Goal: Information Seeking & Learning: Understand process/instructions

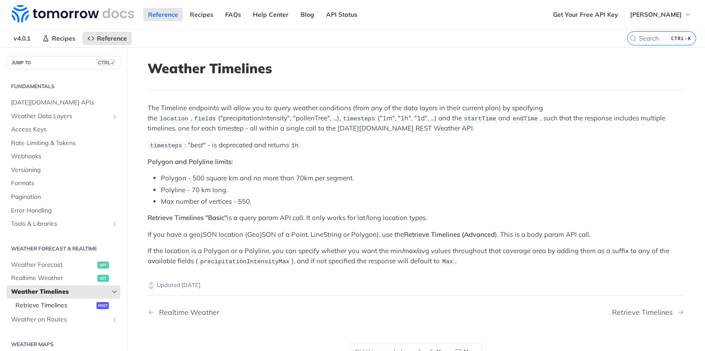
click at [74, 302] on span "Retrieve Timelines" at bounding box center [54, 305] width 79 height 9
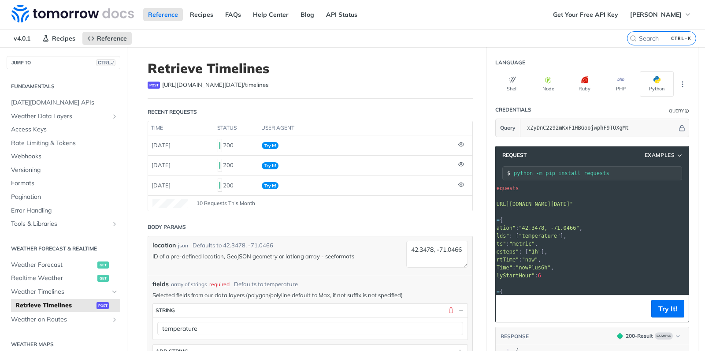
scroll to position [0, 92]
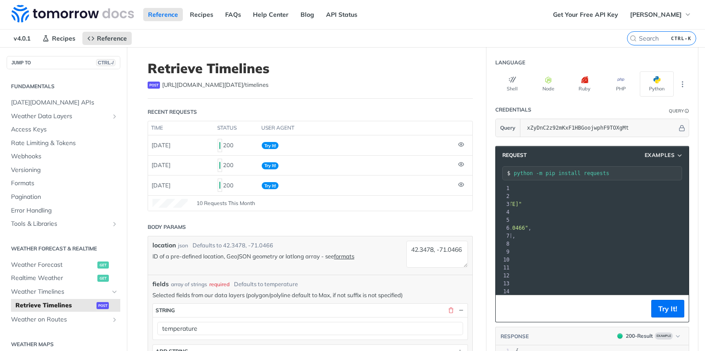
drag, startPoint x: 513, startPoint y: 203, endPoint x: 704, endPoint y: 201, distance: 191.1
click at [704, 201] on div "Jump to Content Reference Recipes FAQs Help Center Blog API Status Recipes Refe…" at bounding box center [352, 175] width 705 height 351
click at [521, 203] on span ""[URL][DOMAIN_NAME][DATE]"" at bounding box center [480, 204] width 83 height 6
click at [55, 129] on span "Access Keys" at bounding box center [64, 129] width 107 height 9
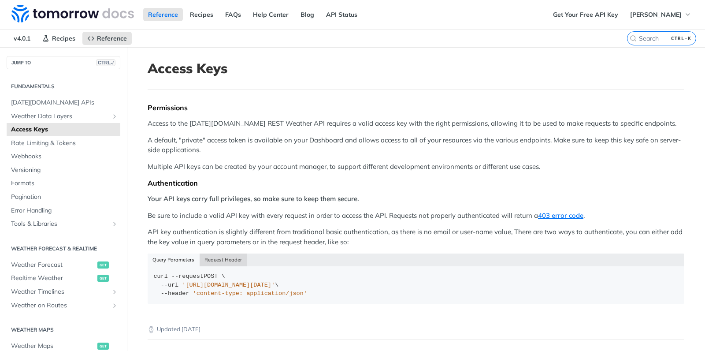
click at [222, 257] on button "Request Header" at bounding box center [224, 259] width 48 height 12
click at [49, 265] on span "Weather Forecast" at bounding box center [53, 264] width 84 height 9
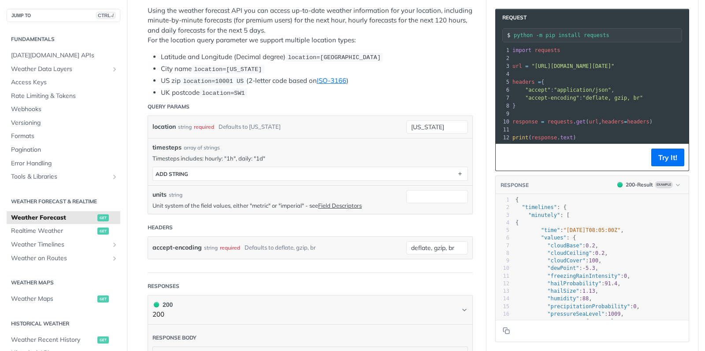
scroll to position [185, 0]
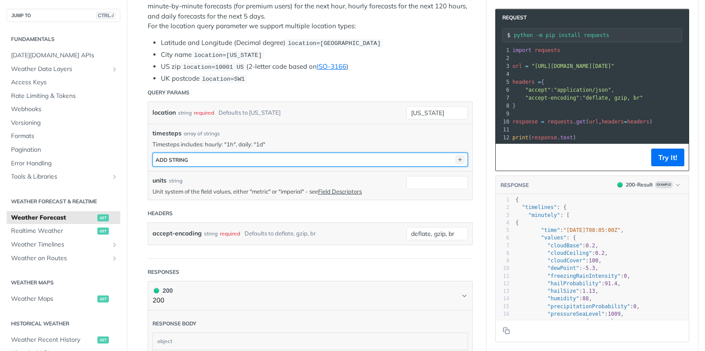
click at [457, 160] on icon "button" at bounding box center [460, 160] width 10 height 10
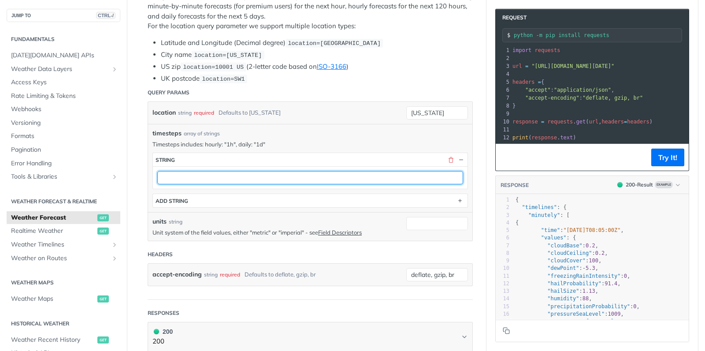
click at [296, 181] on input "text" at bounding box center [310, 177] width 306 height 13
type input "1d"
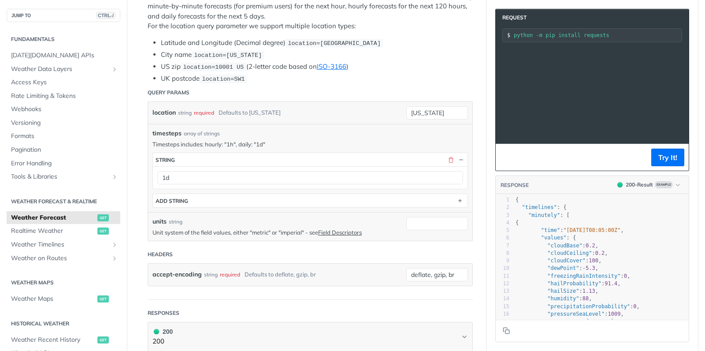
scroll to position [0, 175]
drag, startPoint x: 652, startPoint y: 67, endPoint x: 704, endPoint y: 64, distance: 52.5
click at [704, 64] on div "Jump to Content Reference Recipes FAQs Help Center Blog API Status Recipes Refe…" at bounding box center [352, 175] width 705 height 351
click at [671, 158] on button "Try It!" at bounding box center [667, 157] width 33 height 18
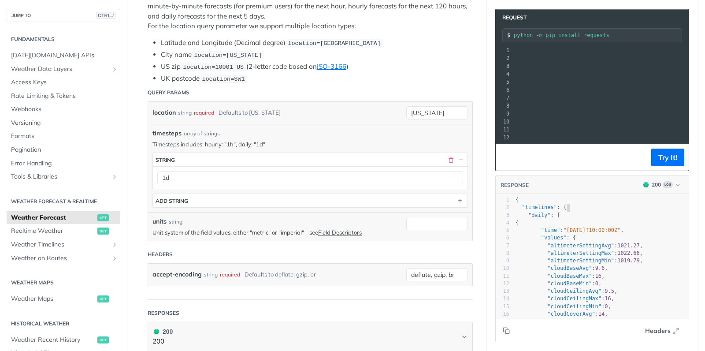
scroll to position [3, 44]
type textarea ""daily": ["
drag, startPoint x: 687, startPoint y: 208, endPoint x: 687, endPoint y: 214, distance: 5.7
click at [687, 214] on div "1 { 2 "timelines" : { 3 "daily" : [ 4 { 5 "time" : "[DATE]T10:00:00Z" , 6 "valu…" at bounding box center [601, 295] width 175 height 198
click at [688, 206] on div "RESPONSE 200 Log "daily": [ x } 1 { 2 "timelines" : { 3 "daily" : [ 4 { 5 "time…" at bounding box center [592, 258] width 194 height 166
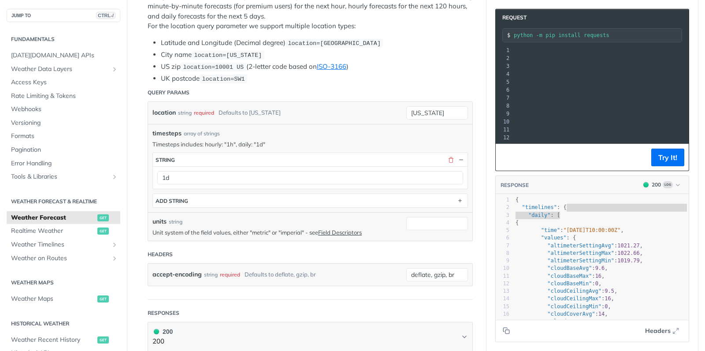
scroll to position [3, 0]
click at [684, 205] on pre ""timelines" : {" at bounding box center [601, 206] width 175 height 7
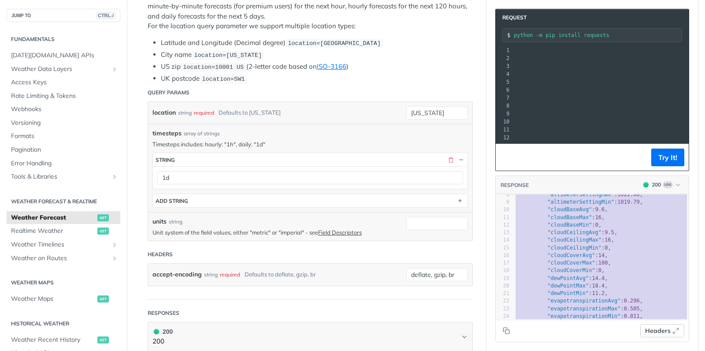
scroll to position [134, 0]
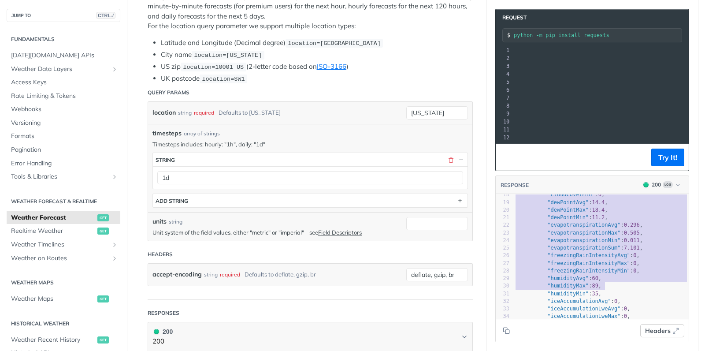
drag, startPoint x: 683, startPoint y: 202, endPoint x: 665, endPoint y: 328, distance: 127.1
click at [665, 328] on div "RESPONSE 200 Log x 1 { 2 "timelines" : { 3 "daily" : [ 4 { 5 "time" : "[DATE]T1…" at bounding box center [592, 258] width 194 height 166
type textarea ""timelines": { "daily": [ { "time": "[DATE]T10:00:00Z", "values": { "altimeterS…"
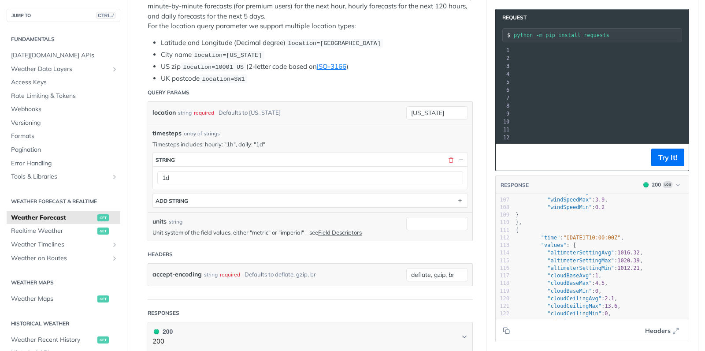
scroll to position [0, 0]
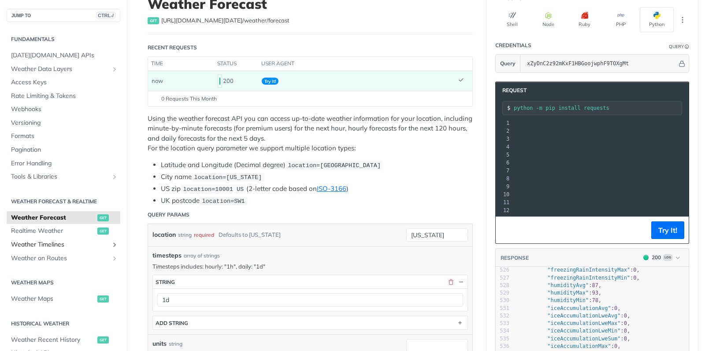
click at [42, 242] on span "Weather Timelines" at bounding box center [60, 244] width 98 height 9
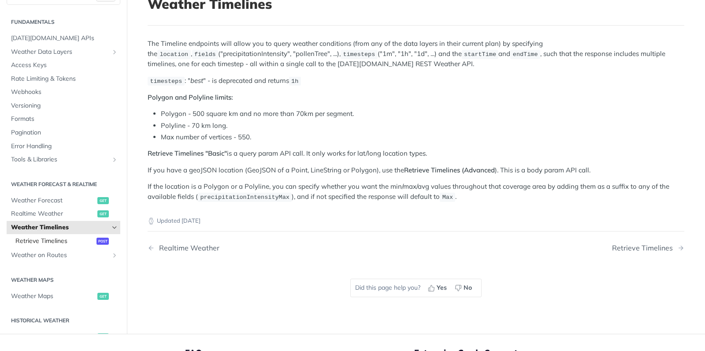
drag, startPoint x: 78, startPoint y: 304, endPoint x: 78, endPoint y: 240, distance: 63.9
click at [78, 240] on span "Retrieve Timelines" at bounding box center [54, 241] width 79 height 9
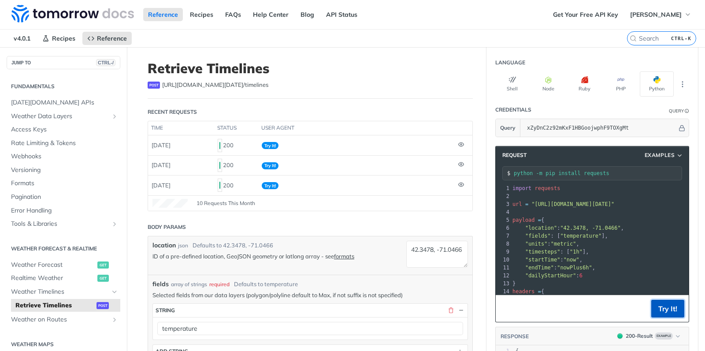
click at [671, 313] on button "Try It!" at bounding box center [667, 308] width 33 height 18
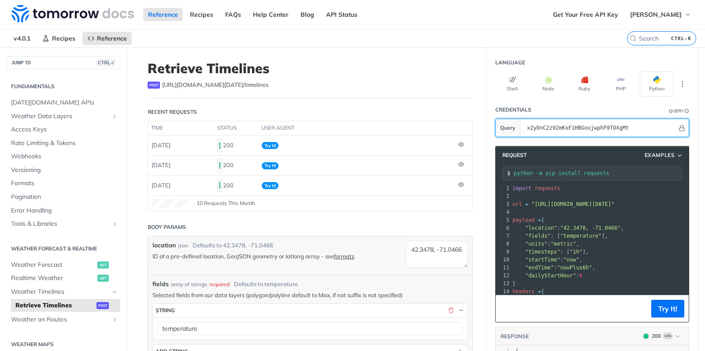
click at [583, 127] on input "xZyDnC2z92mKxF1HBGoojwphF9TOXgMt" at bounding box center [599, 128] width 155 height 18
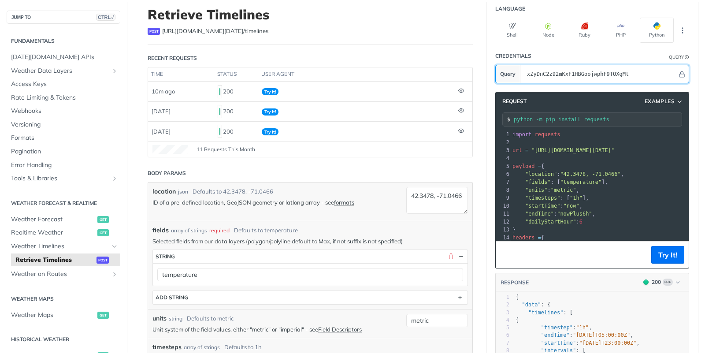
scroll to position [50, 0]
